Goal: Task Accomplishment & Management: Complete application form

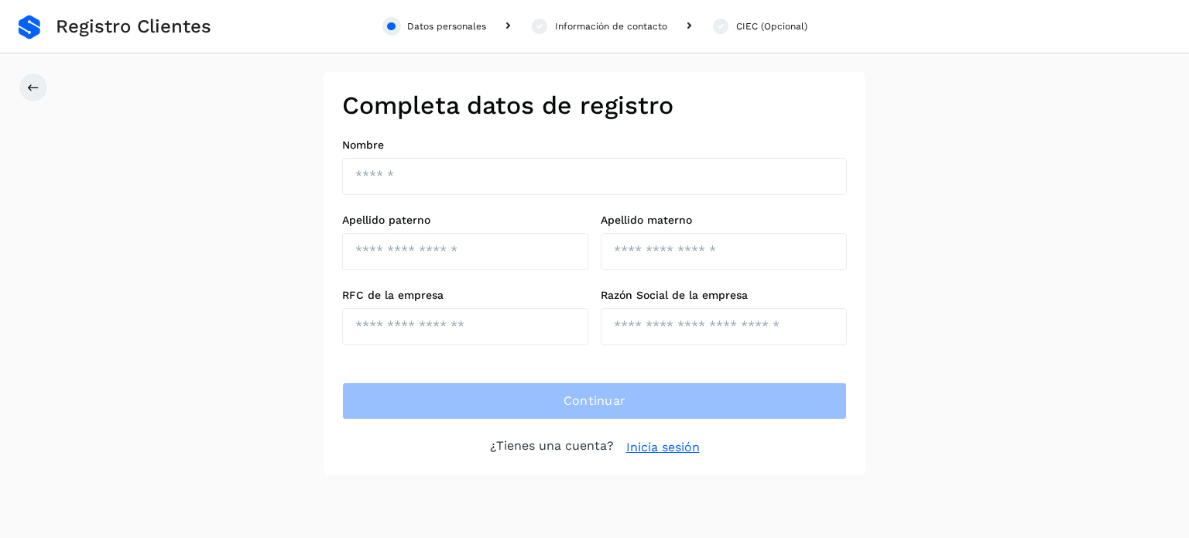
click at [669, 445] on link "Inicia sesión" at bounding box center [663, 447] width 74 height 19
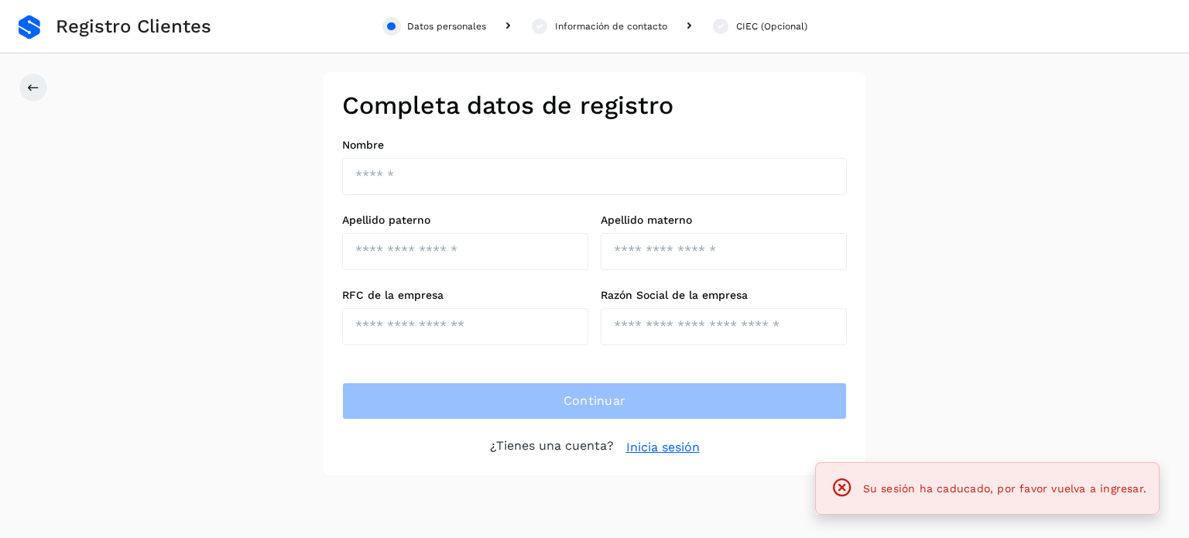
click at [674, 448] on link "Inicia sesión" at bounding box center [663, 447] width 74 height 19
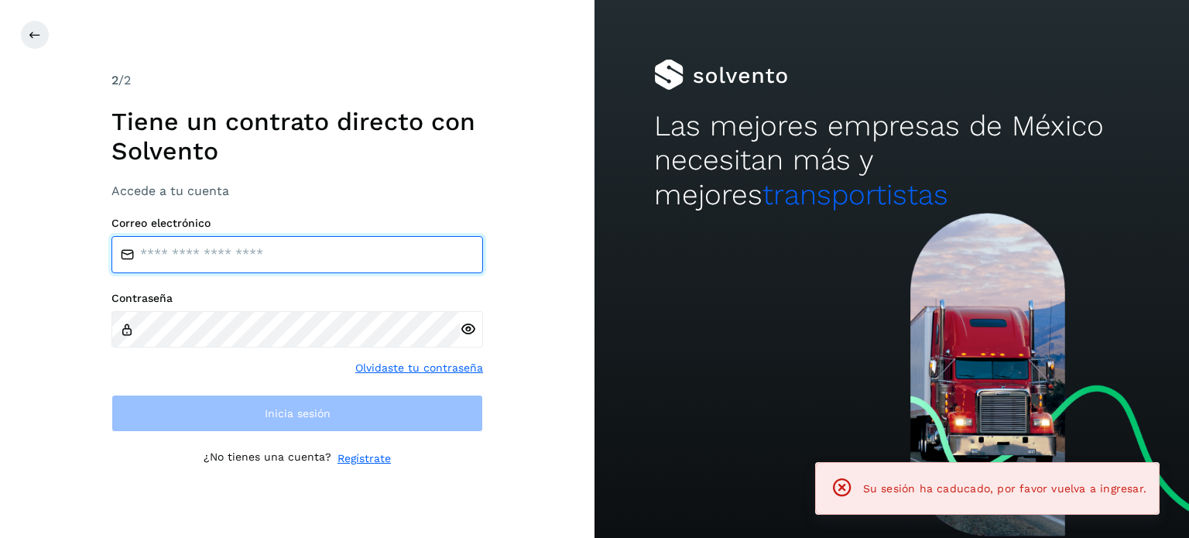
click at [221, 251] on input "email" at bounding box center [296, 254] width 371 height 37
type input "**********"
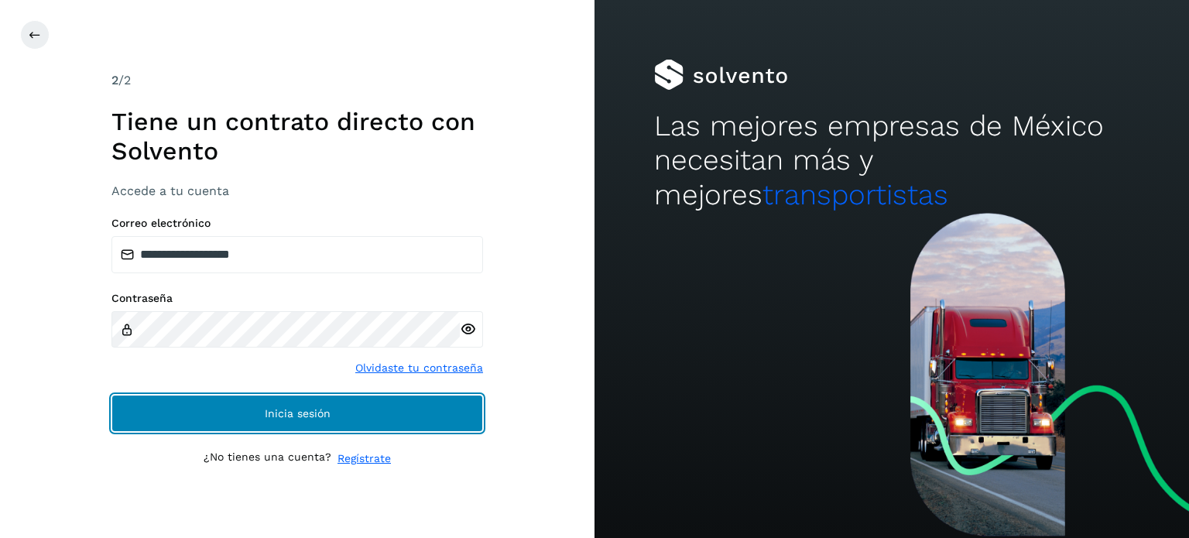
click at [251, 416] on button "Inicia sesión" at bounding box center [296, 413] width 371 height 37
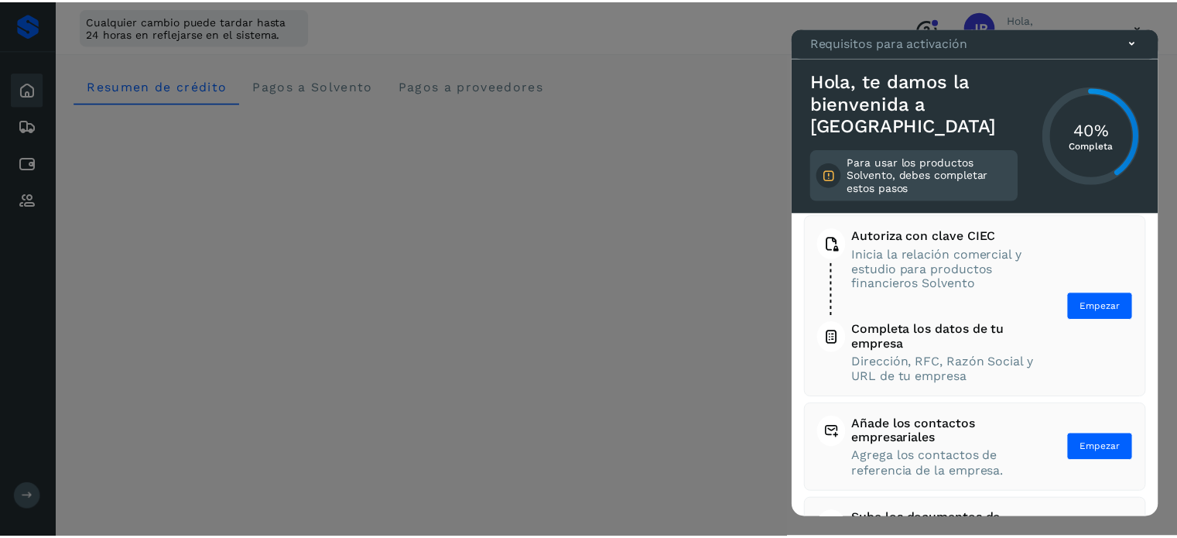
scroll to position [77, 0]
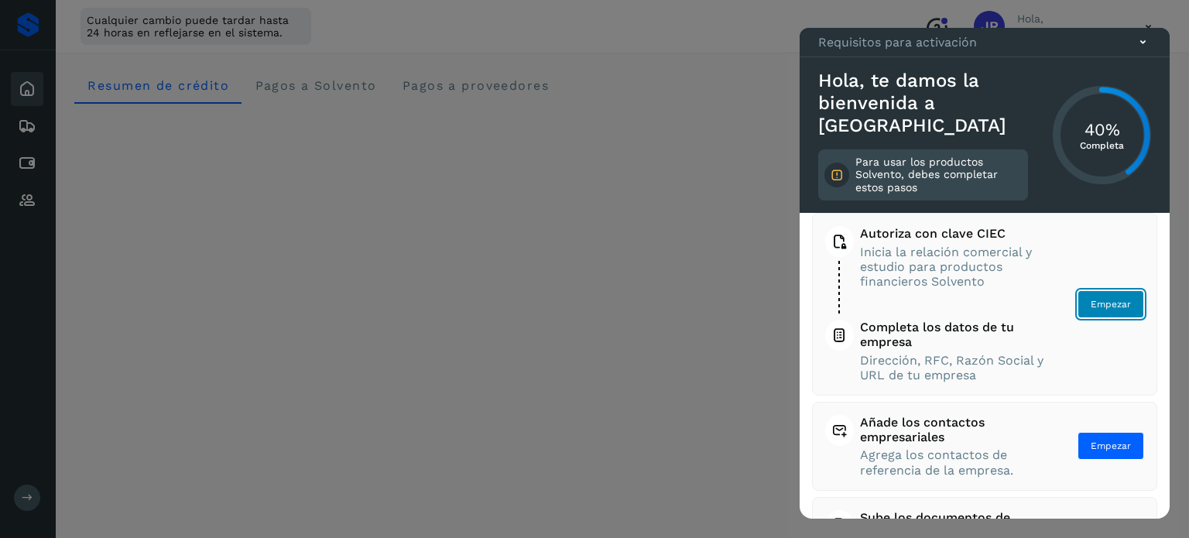
click at [1092, 306] on span "Empezar" at bounding box center [1110, 304] width 40 height 14
